Goal: Information Seeking & Learning: Learn about a topic

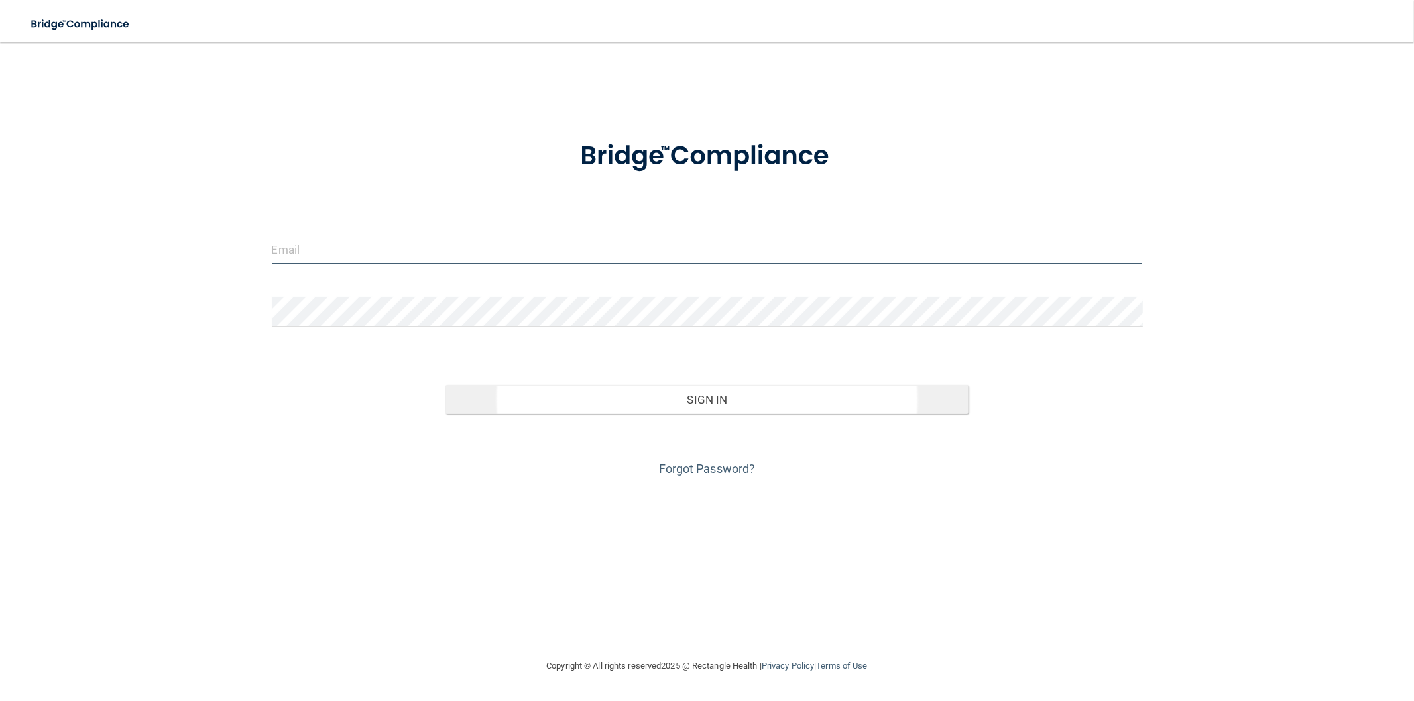
type input "[EMAIL_ADDRESS][DOMAIN_NAME]"
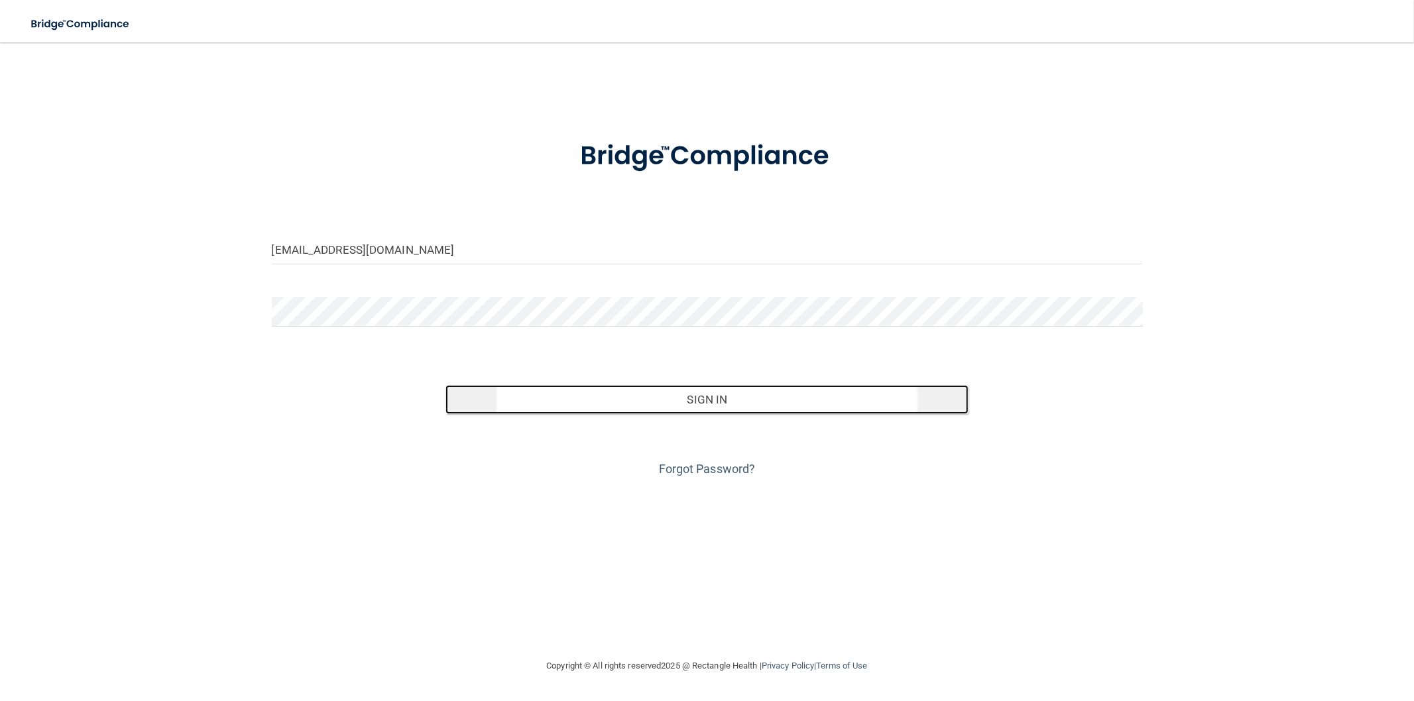
click at [743, 414] on button "Sign In" at bounding box center [707, 399] width 522 height 29
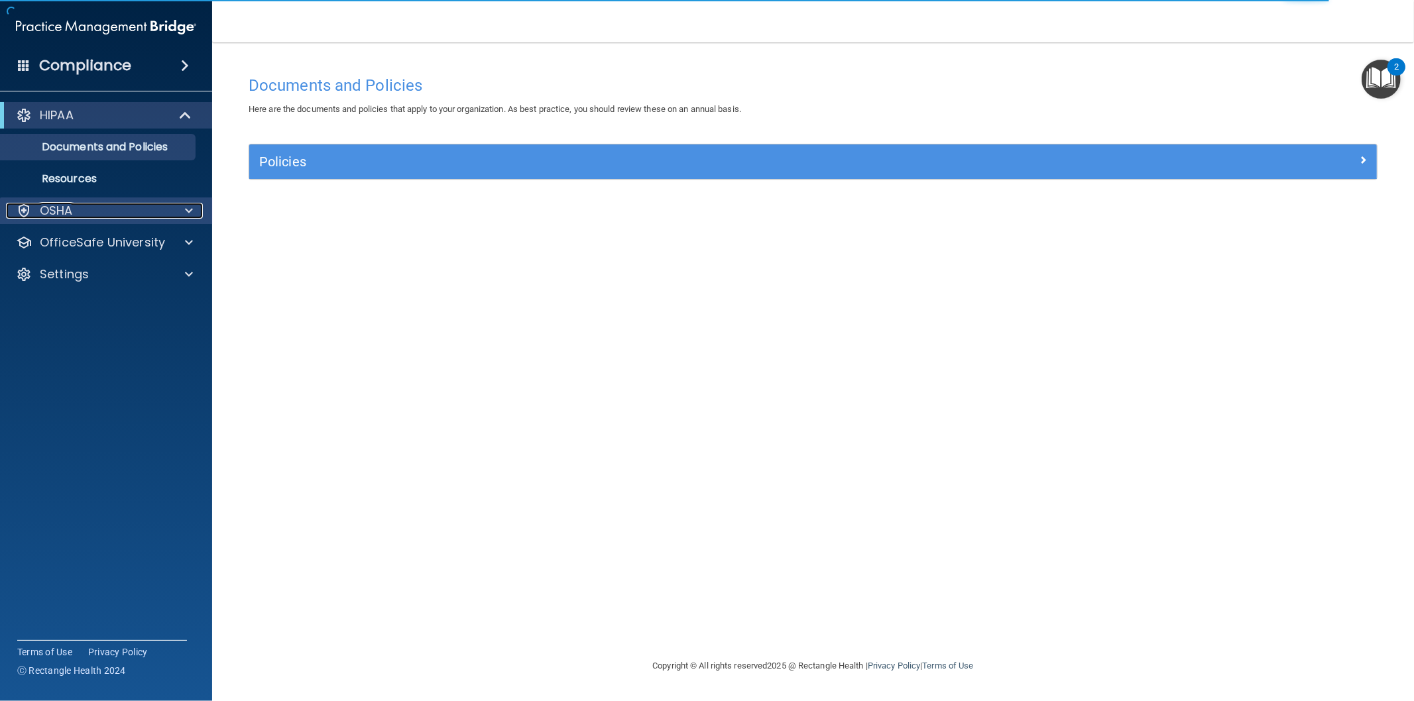
click at [56, 212] on p "OSHA" at bounding box center [56, 211] width 33 height 16
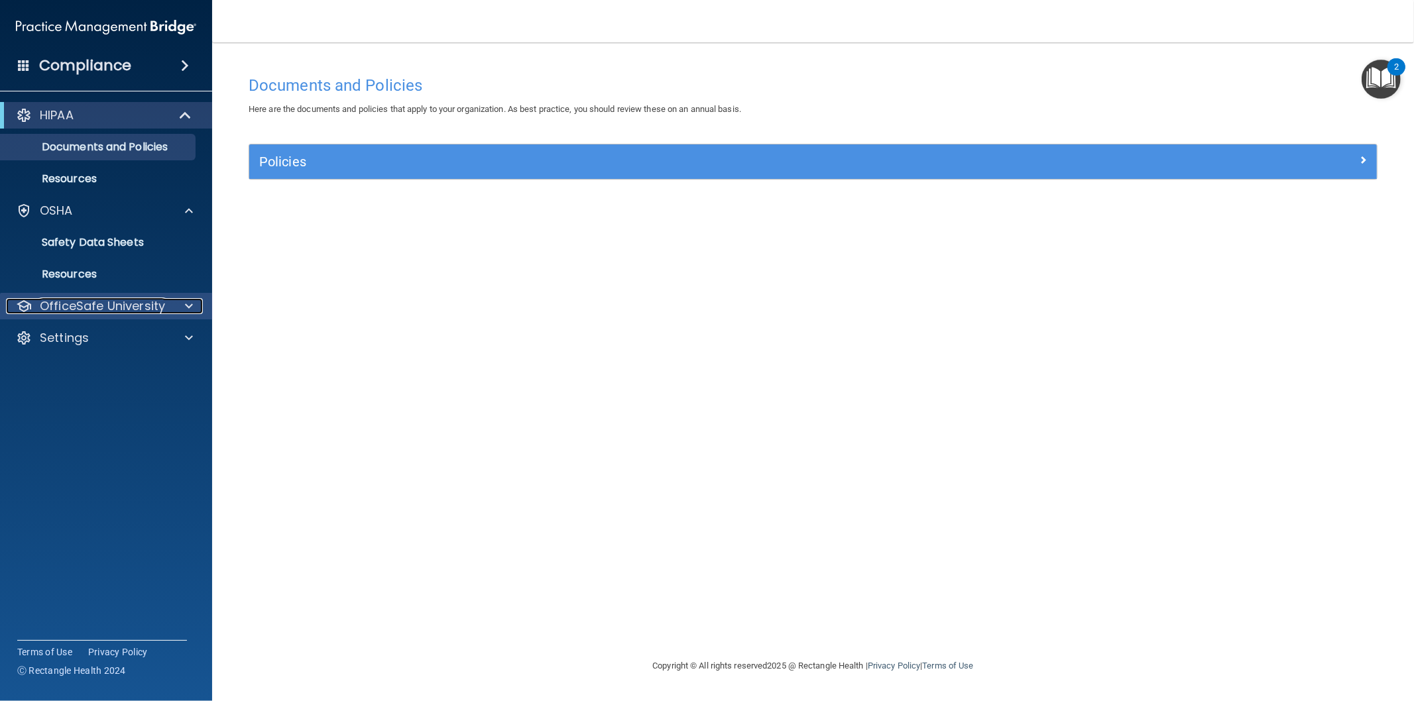
click at [71, 302] on p "OfficeSafe University" at bounding box center [102, 306] width 125 height 16
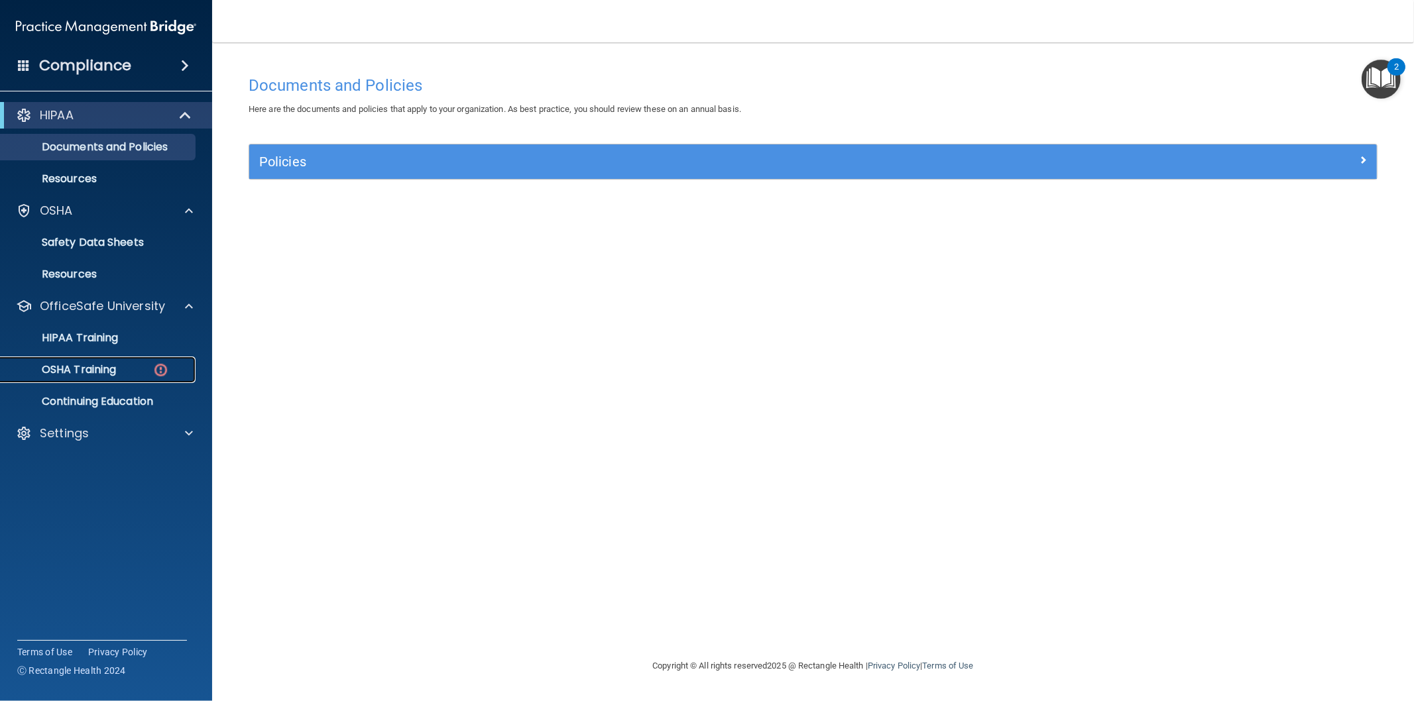
click at [78, 375] on p "OSHA Training" at bounding box center [62, 369] width 107 height 13
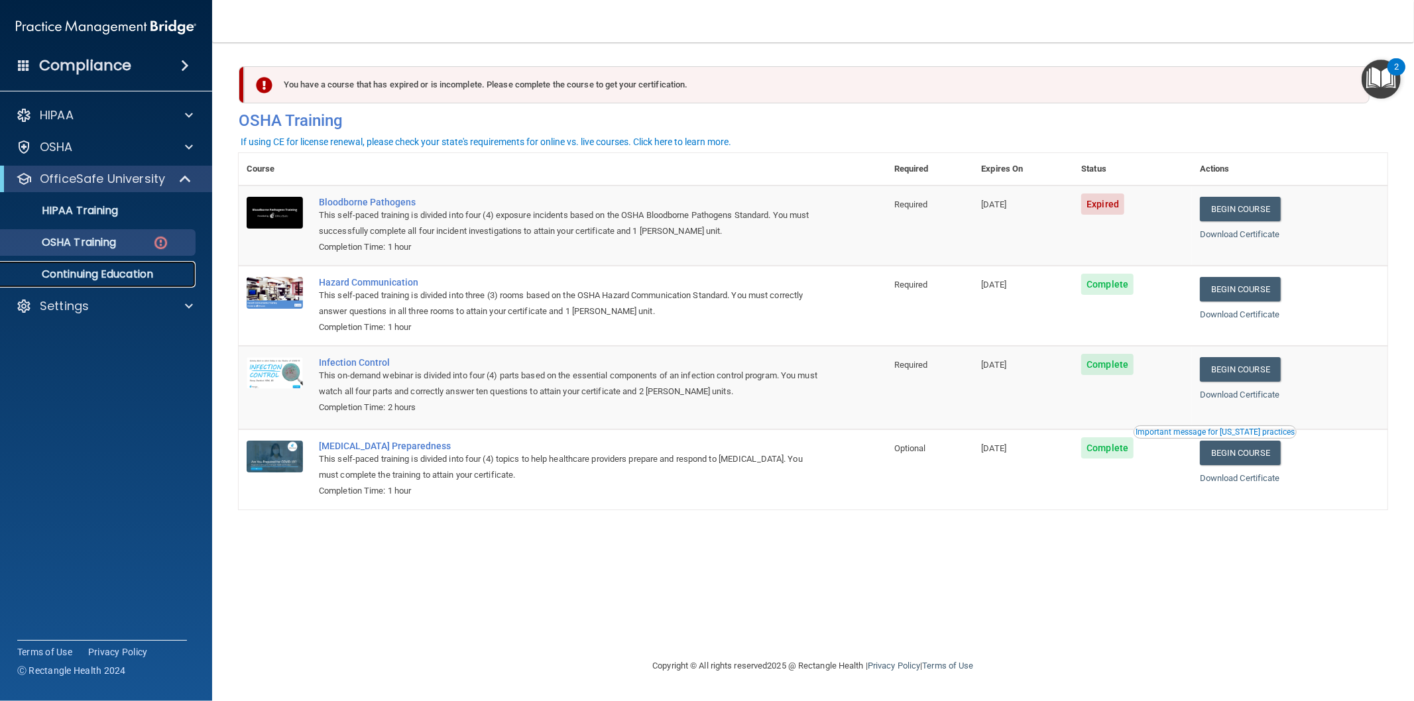
click at [154, 272] on p "Continuing Education" at bounding box center [99, 274] width 181 height 13
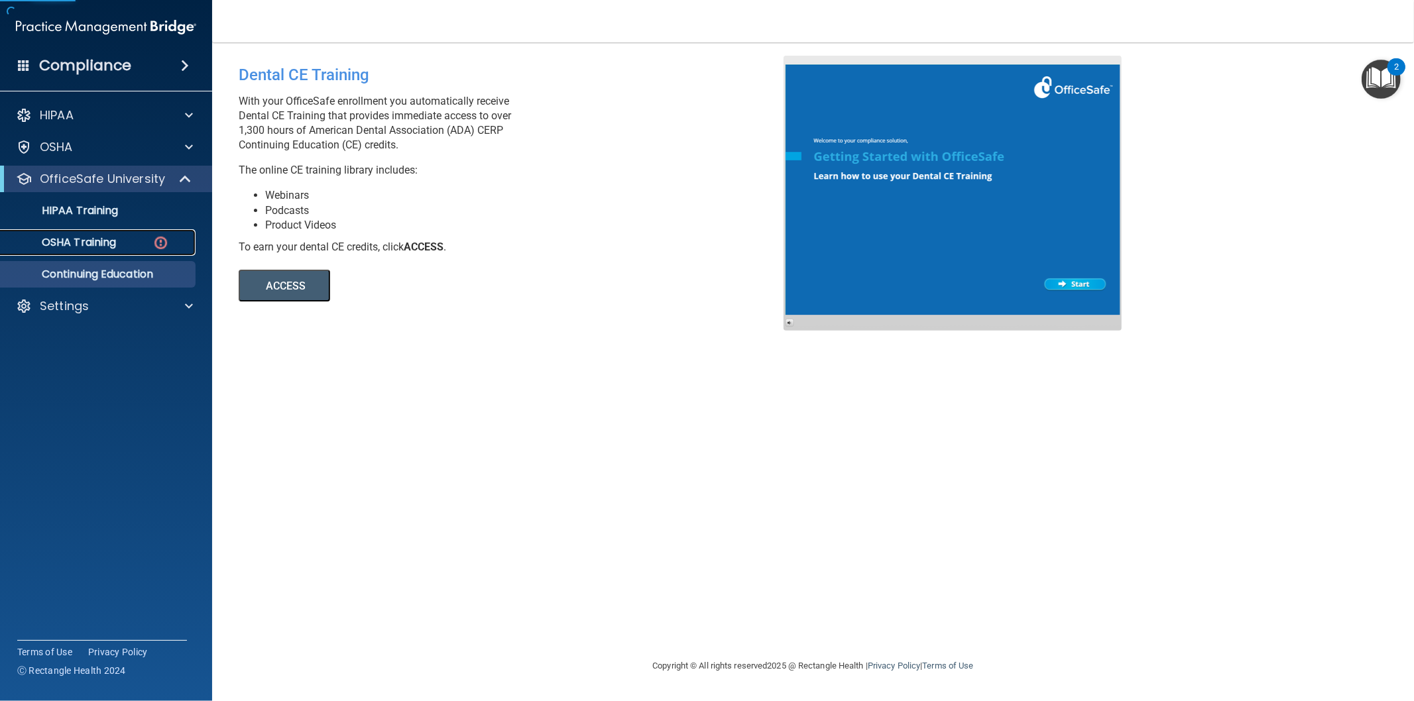
click at [139, 244] on div "OSHA Training" at bounding box center [99, 242] width 181 height 13
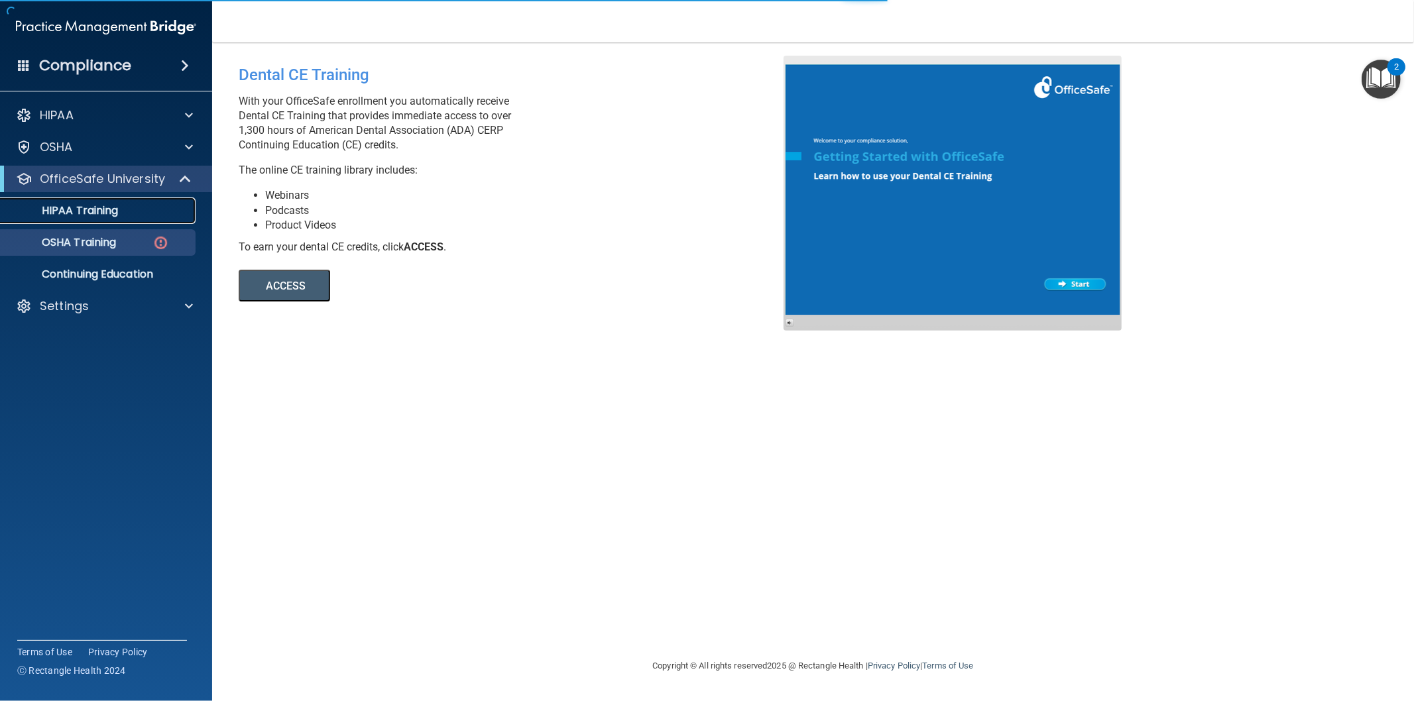
click at [118, 206] on p "HIPAA Training" at bounding box center [63, 210] width 109 height 13
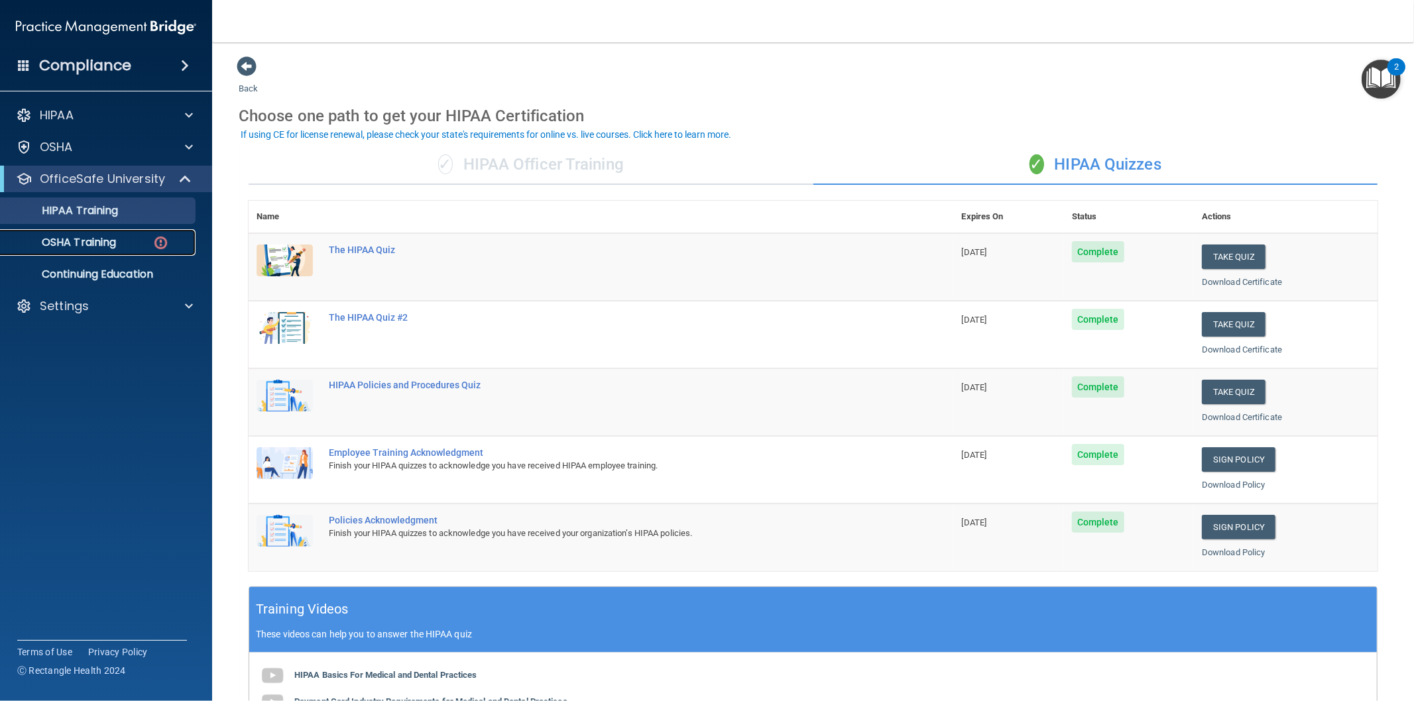
click at [104, 248] on p "OSHA Training" at bounding box center [62, 242] width 107 height 13
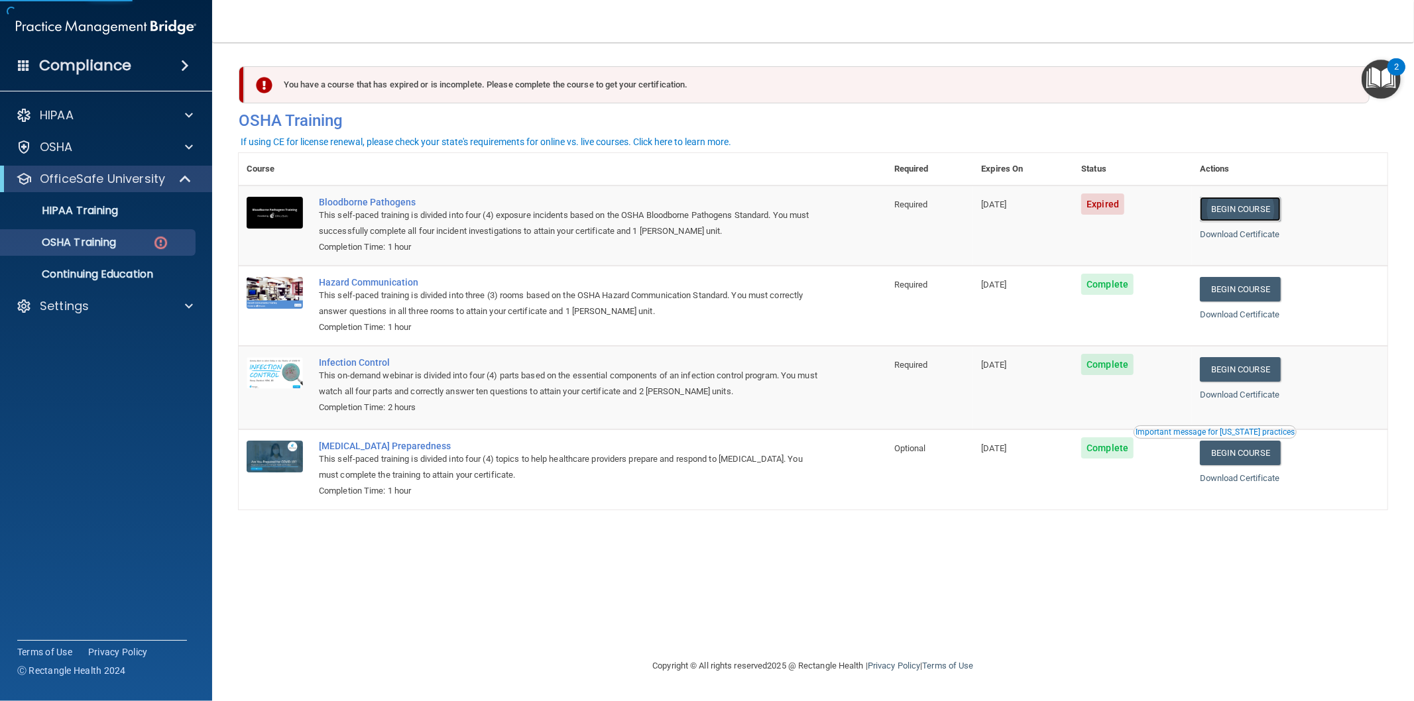
click at [1231, 204] on link "Begin Course" at bounding box center [1240, 209] width 81 height 25
click at [72, 116] on p "HIPAA" at bounding box center [57, 115] width 34 height 16
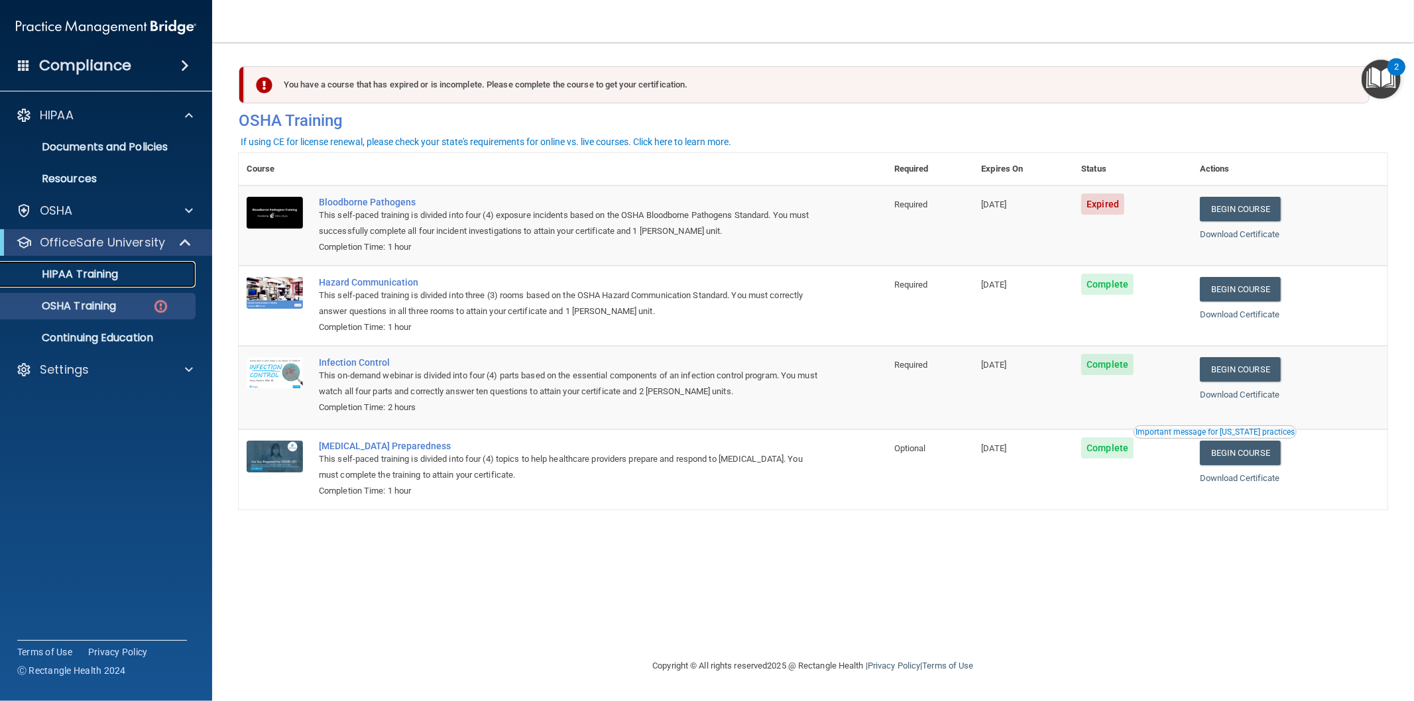
click at [83, 276] on p "HIPAA Training" at bounding box center [63, 274] width 109 height 13
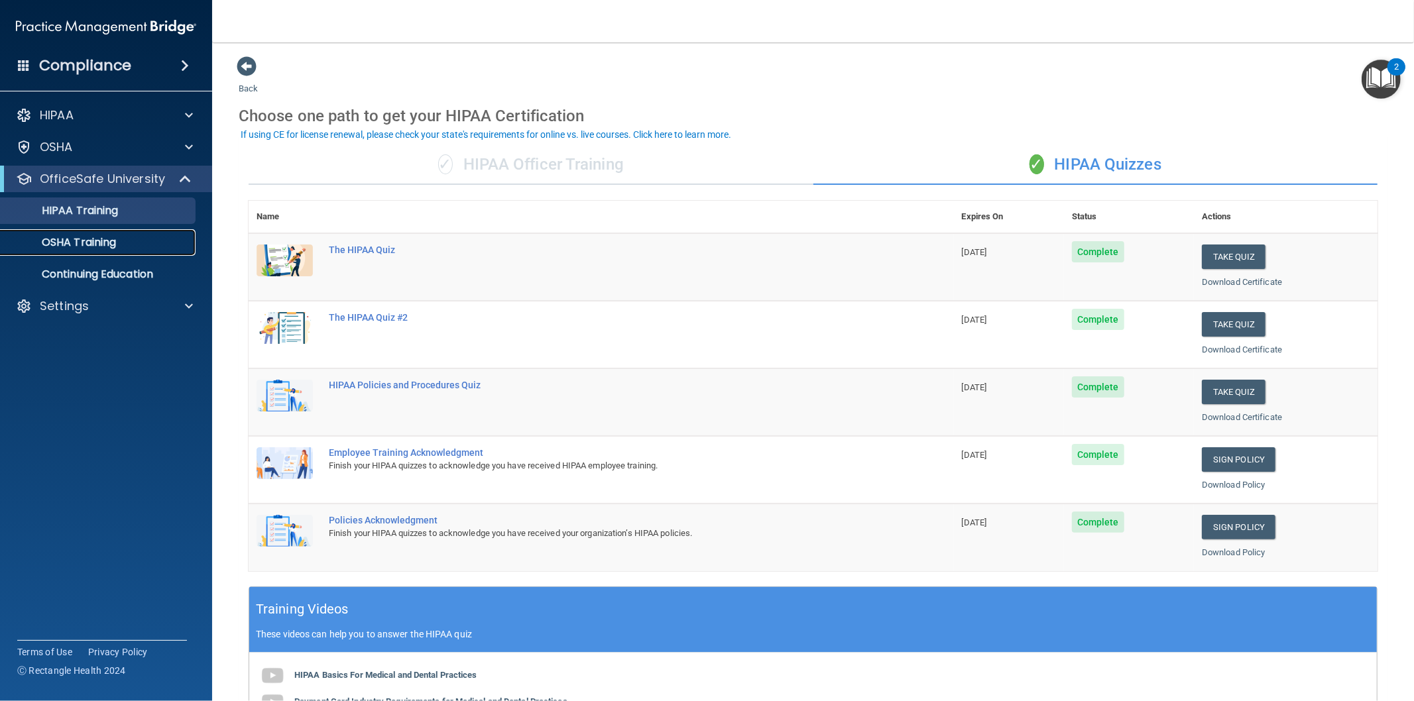
click at [84, 236] on p "OSHA Training" at bounding box center [62, 242] width 107 height 13
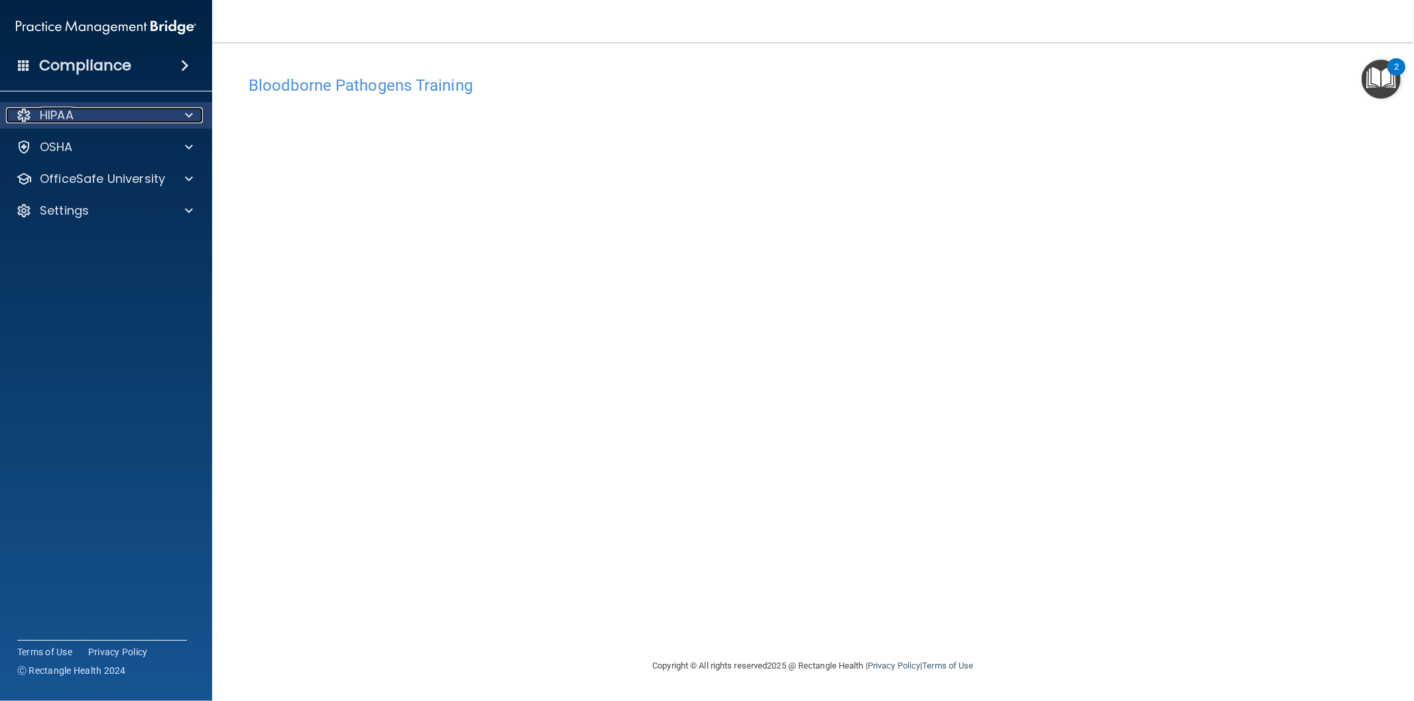
click at [65, 108] on p "HIPAA" at bounding box center [57, 115] width 34 height 16
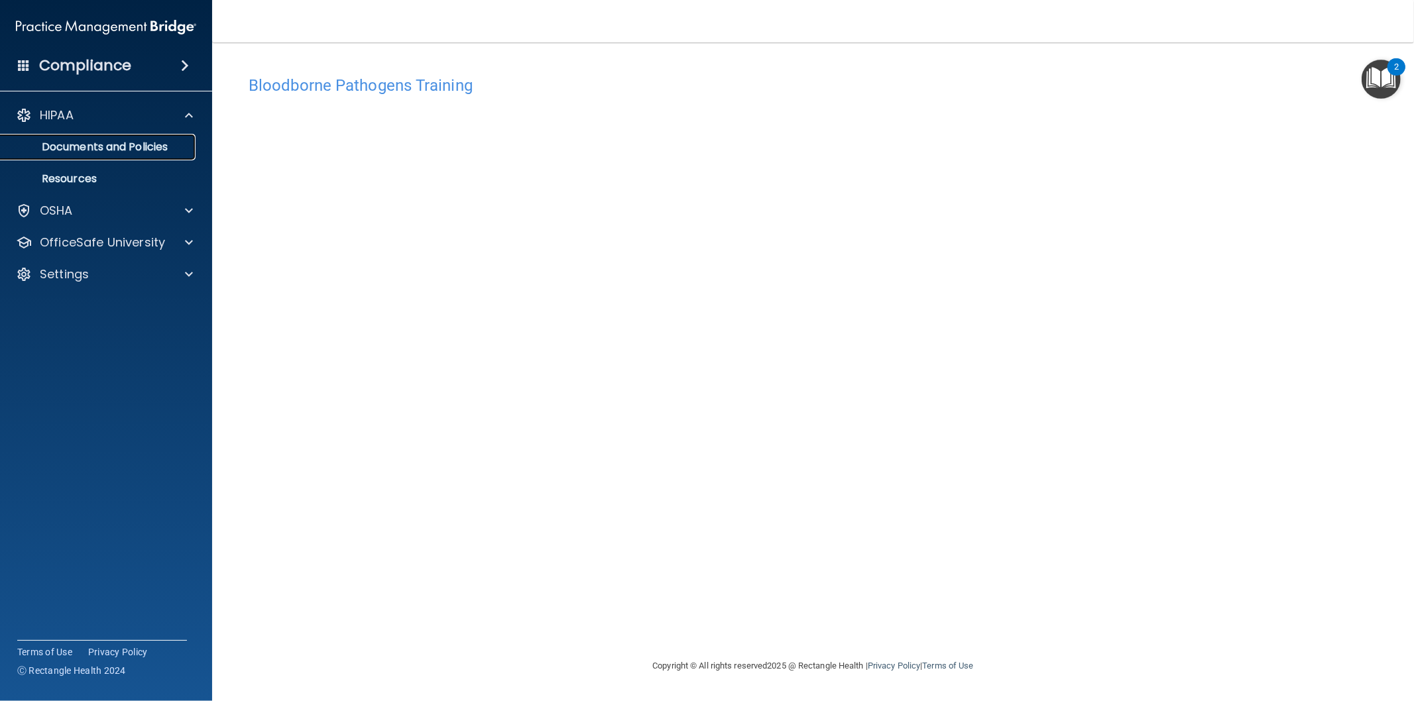
click at [71, 149] on p "Documents and Policies" at bounding box center [99, 147] width 181 height 13
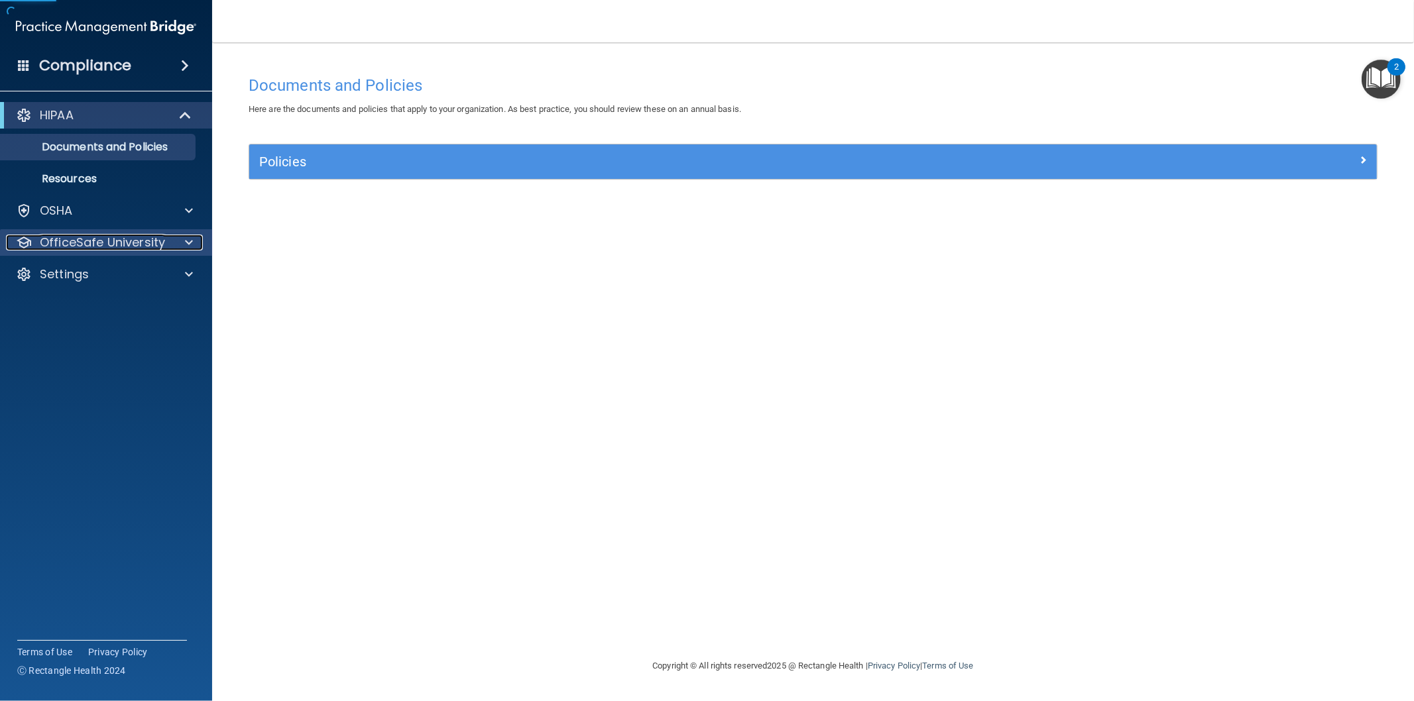
click at [87, 241] on p "OfficeSafe University" at bounding box center [102, 243] width 125 height 16
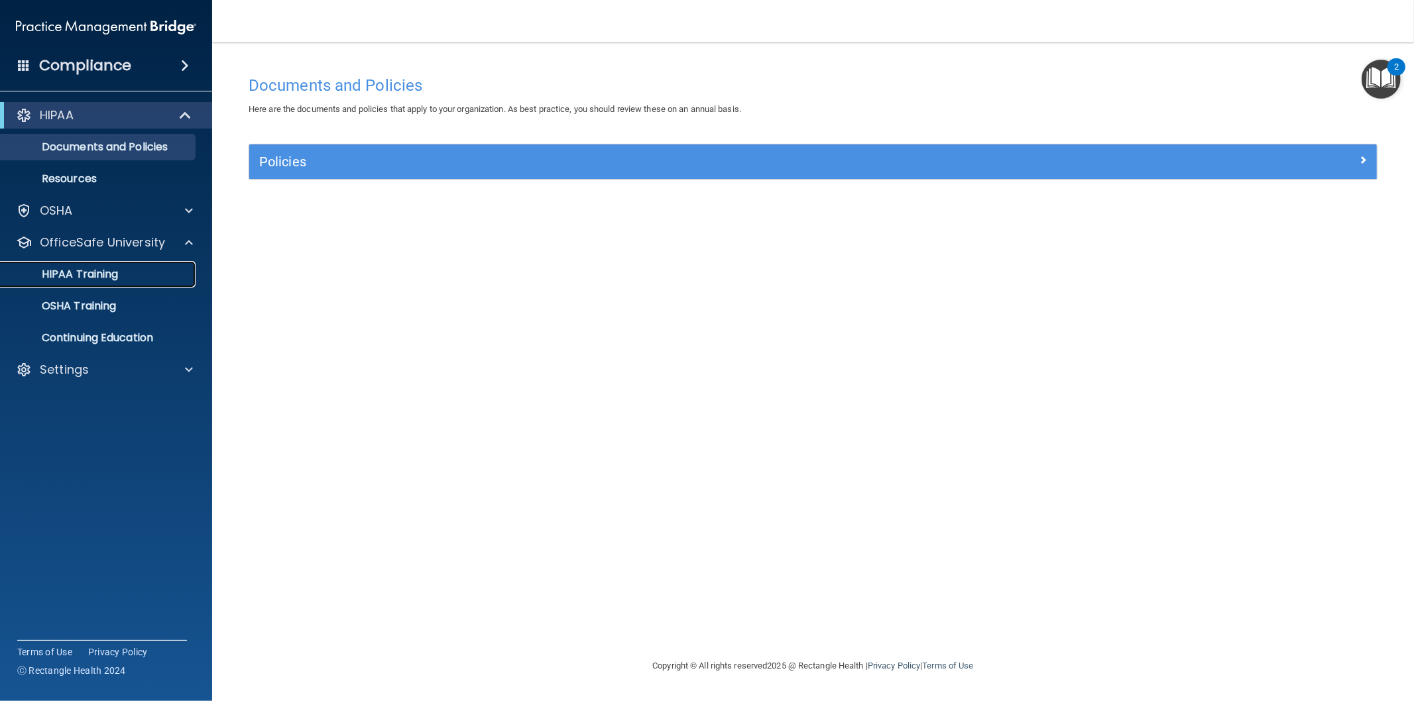
click at [94, 287] on link "HIPAA Training" at bounding box center [91, 274] width 209 height 27
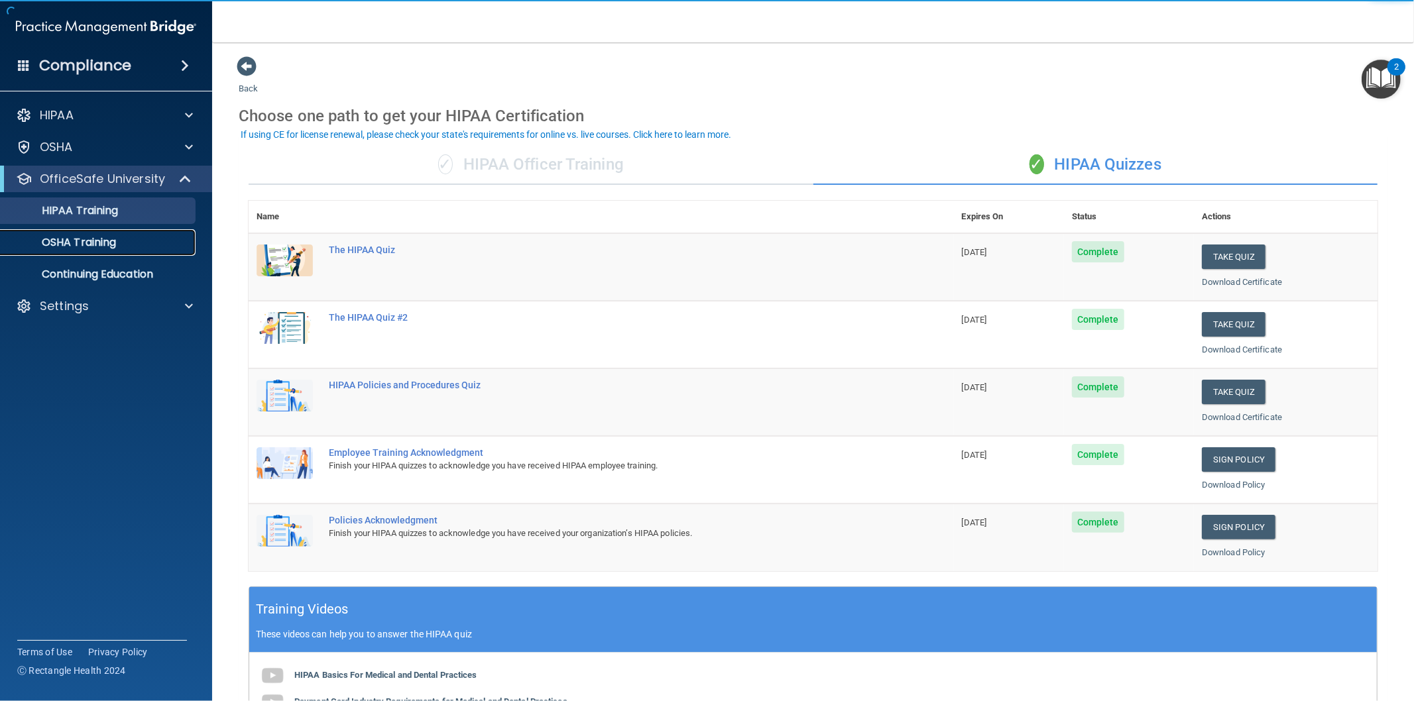
click at [84, 233] on link "OSHA Training" at bounding box center [91, 242] width 209 height 27
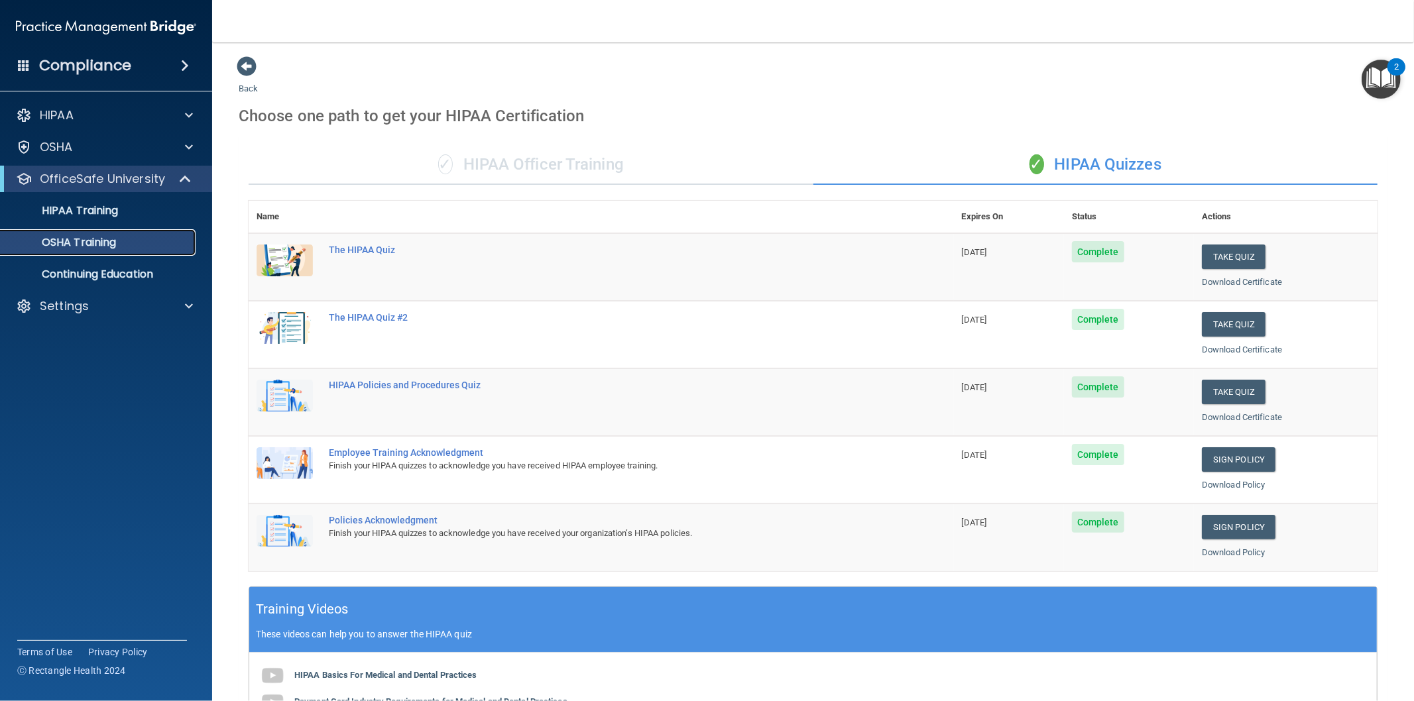
click at [138, 242] on div "OSHA Training" at bounding box center [99, 242] width 181 height 13
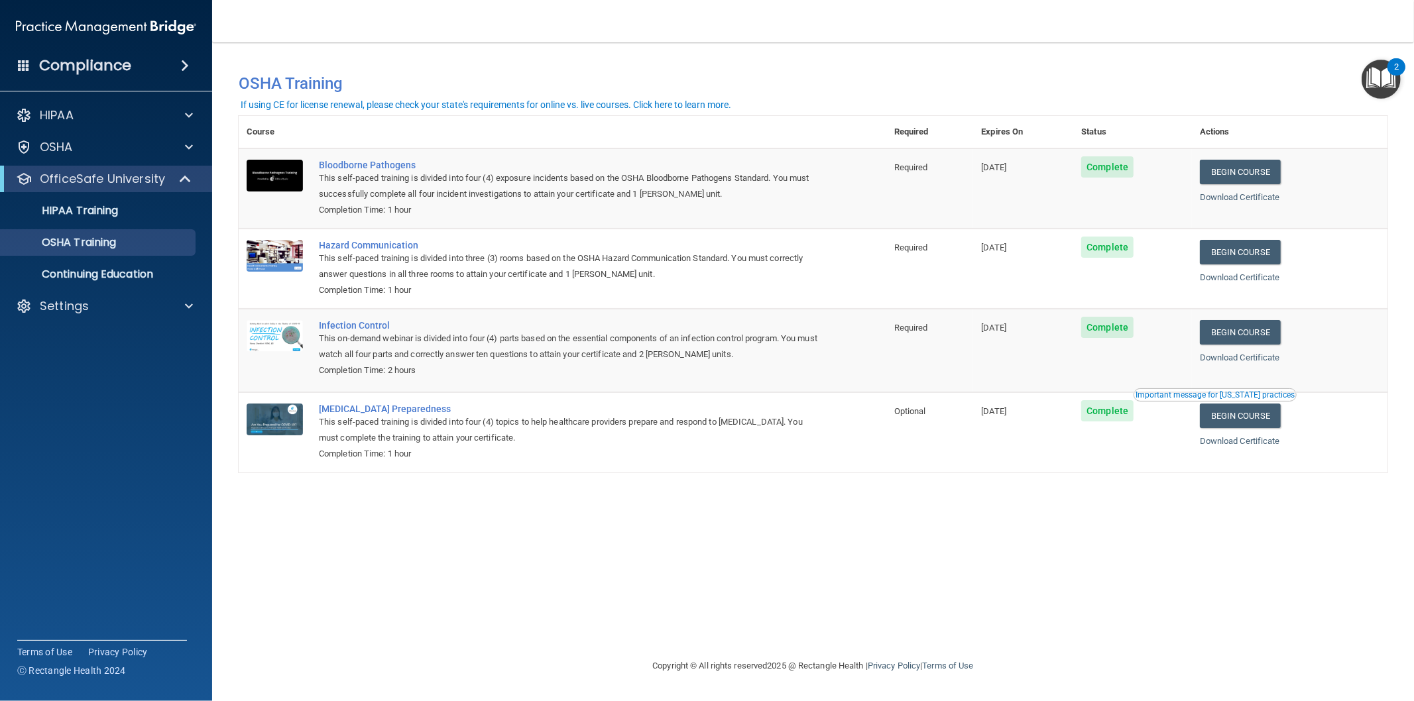
click at [109, 195] on ul "HIPAA Training OSHA Training Continuing Education" at bounding box center [107, 239] width 240 height 95
click at [61, 209] on p "HIPAA Training" at bounding box center [63, 210] width 109 height 13
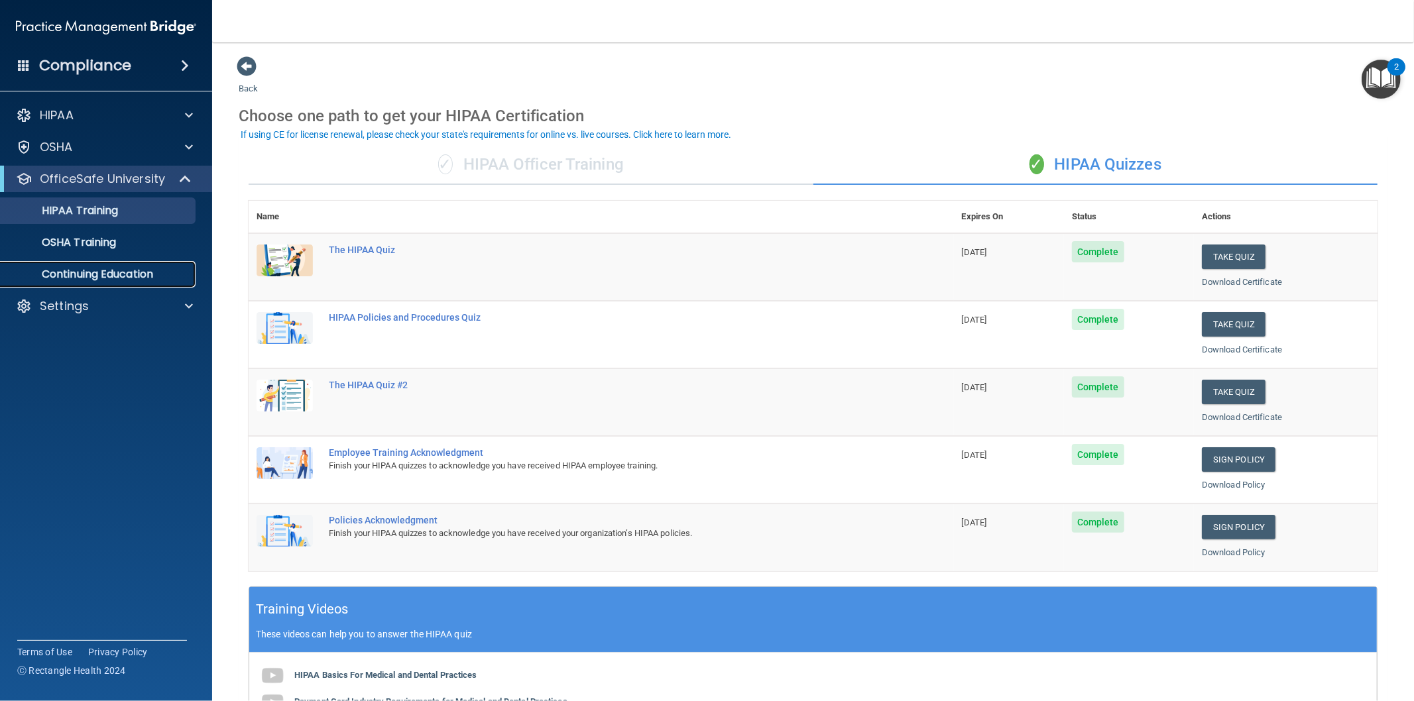
click at [73, 268] on p "Continuing Education" at bounding box center [99, 274] width 181 height 13
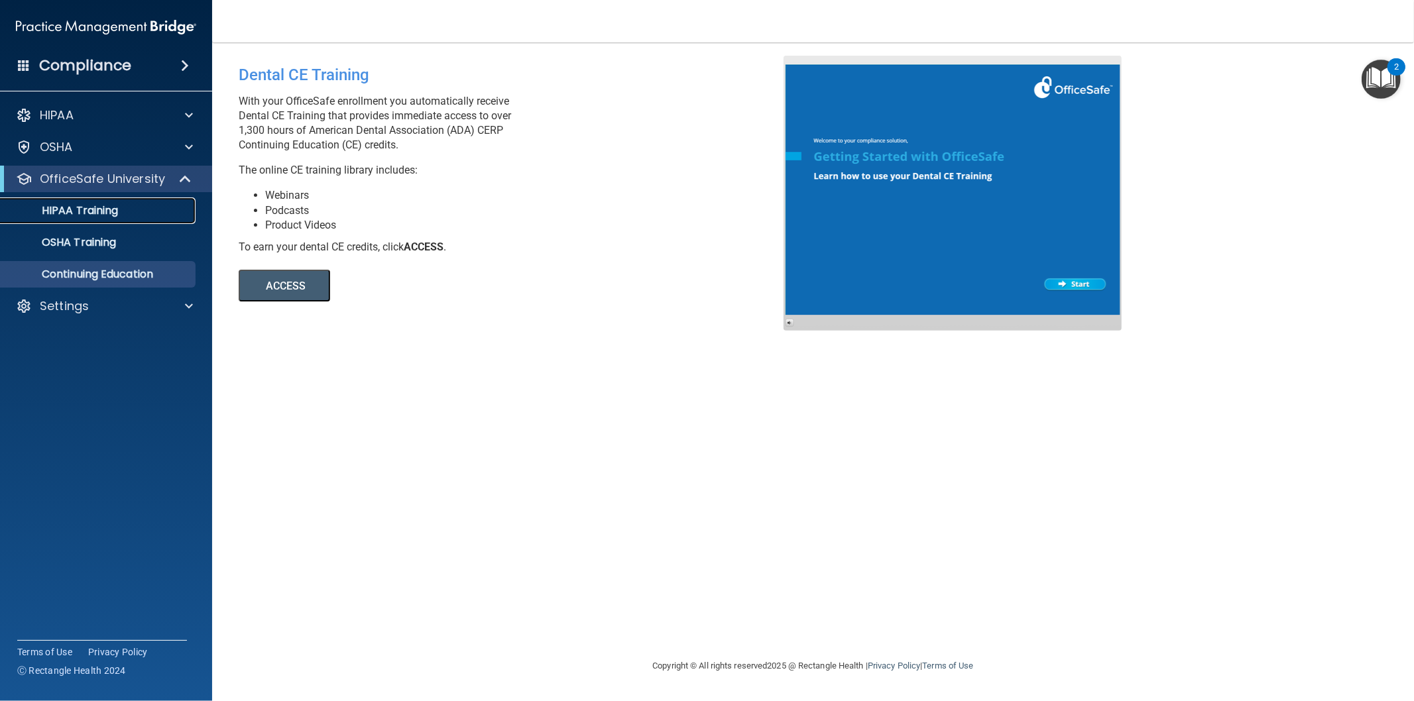
click at [97, 209] on p "HIPAA Training" at bounding box center [63, 210] width 109 height 13
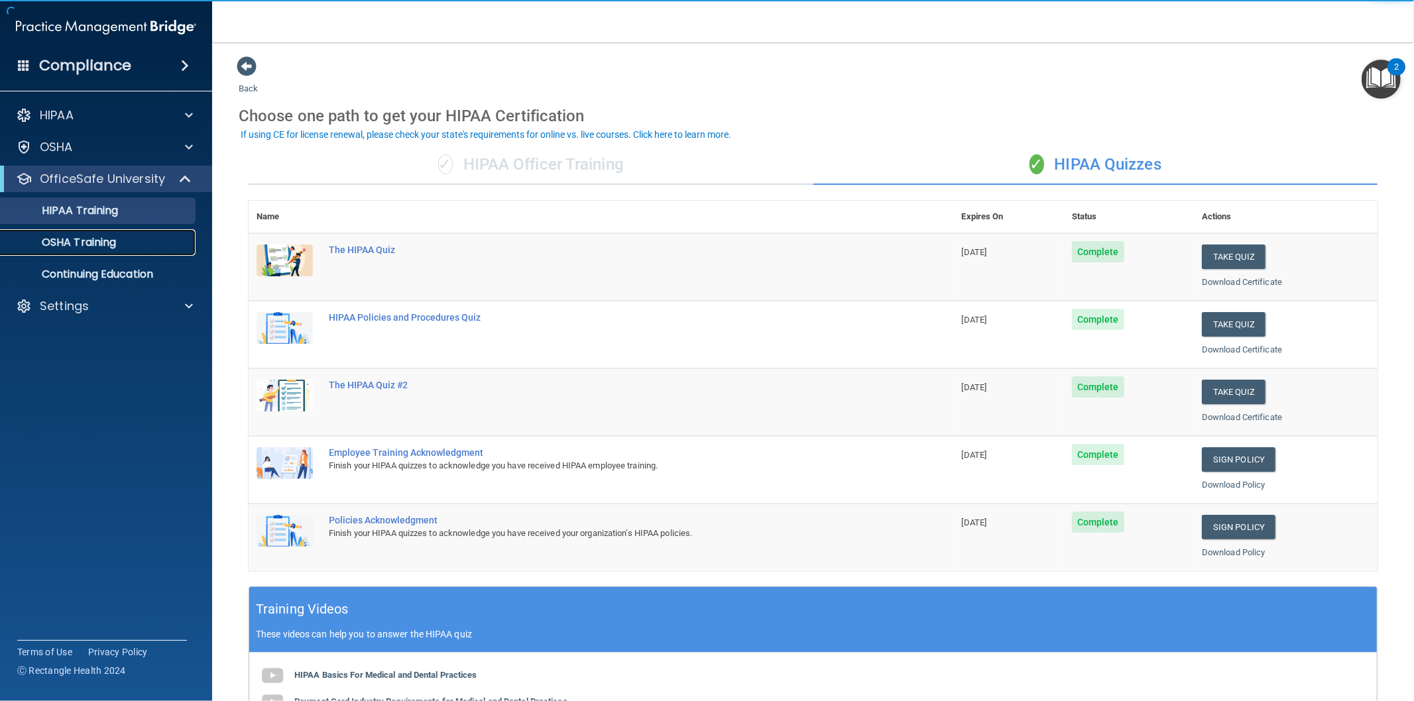
click at [103, 245] on p "OSHA Training" at bounding box center [62, 242] width 107 height 13
